Goal: Check status: Check status

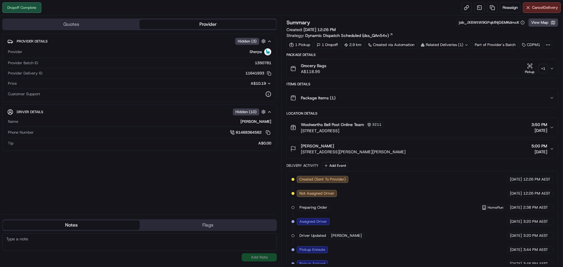
click at [456, 43] on div "Related Deliveries (1)" at bounding box center [444, 45] width 53 height 8
click at [541, 67] on div "+ 1" at bounding box center [543, 68] width 8 height 8
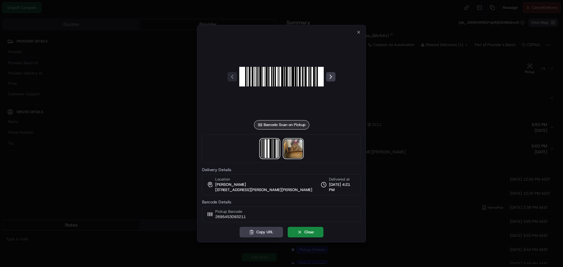
click at [295, 151] on img at bounding box center [293, 148] width 19 height 19
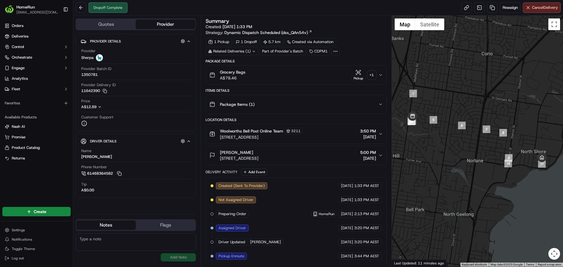
click at [370, 75] on div "+ 1" at bounding box center [372, 75] width 8 height 8
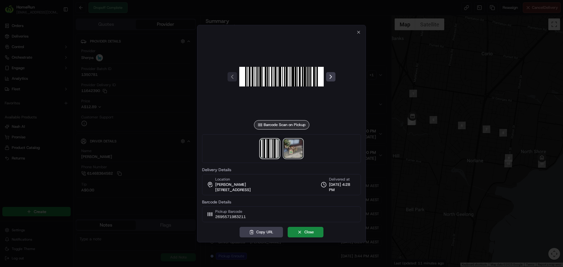
click at [299, 149] on img at bounding box center [293, 148] width 19 height 19
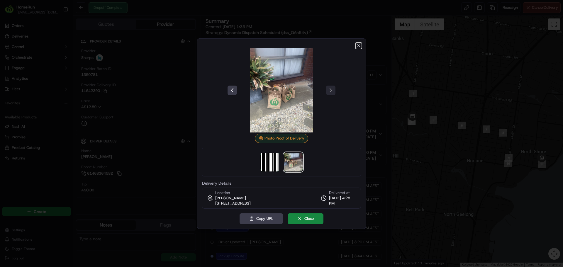
click at [358, 46] on icon "button" at bounding box center [358, 45] width 5 height 5
